Goal: Navigation & Orientation: Find specific page/section

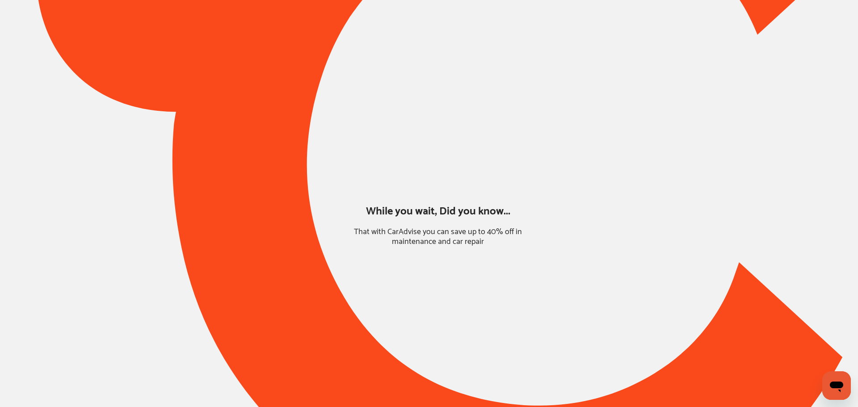
type input "*****"
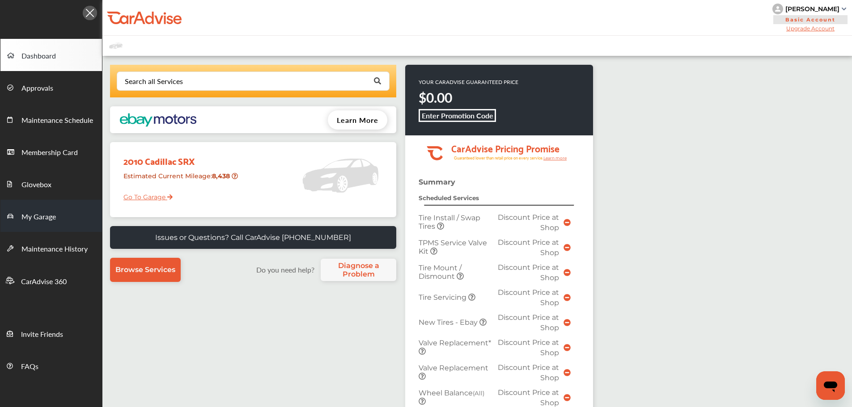
click at [35, 213] on span "My Garage" at bounding box center [38, 217] width 34 height 12
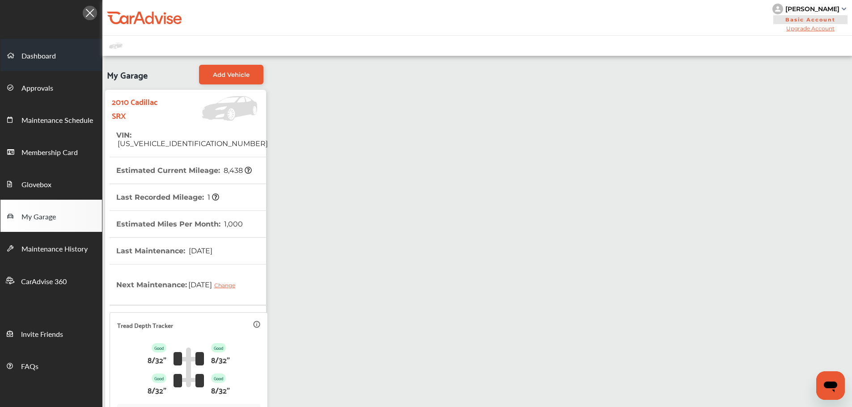
click at [53, 59] on span "Dashboard" at bounding box center [38, 57] width 34 height 12
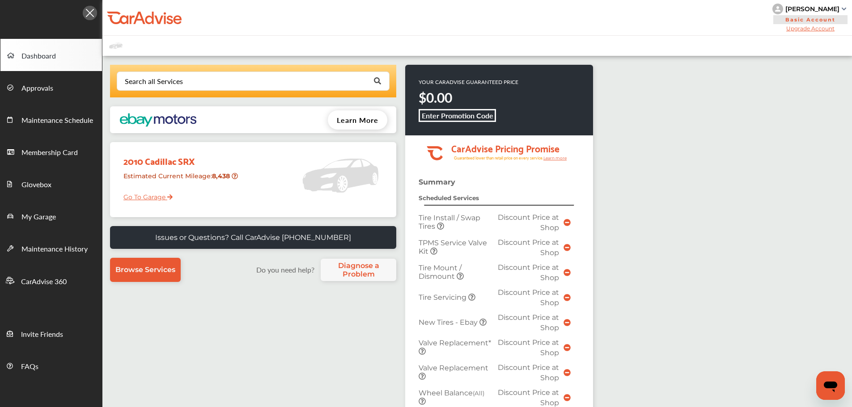
scroll to position [224, 0]
